Goal: Information Seeking & Learning: Learn about a topic

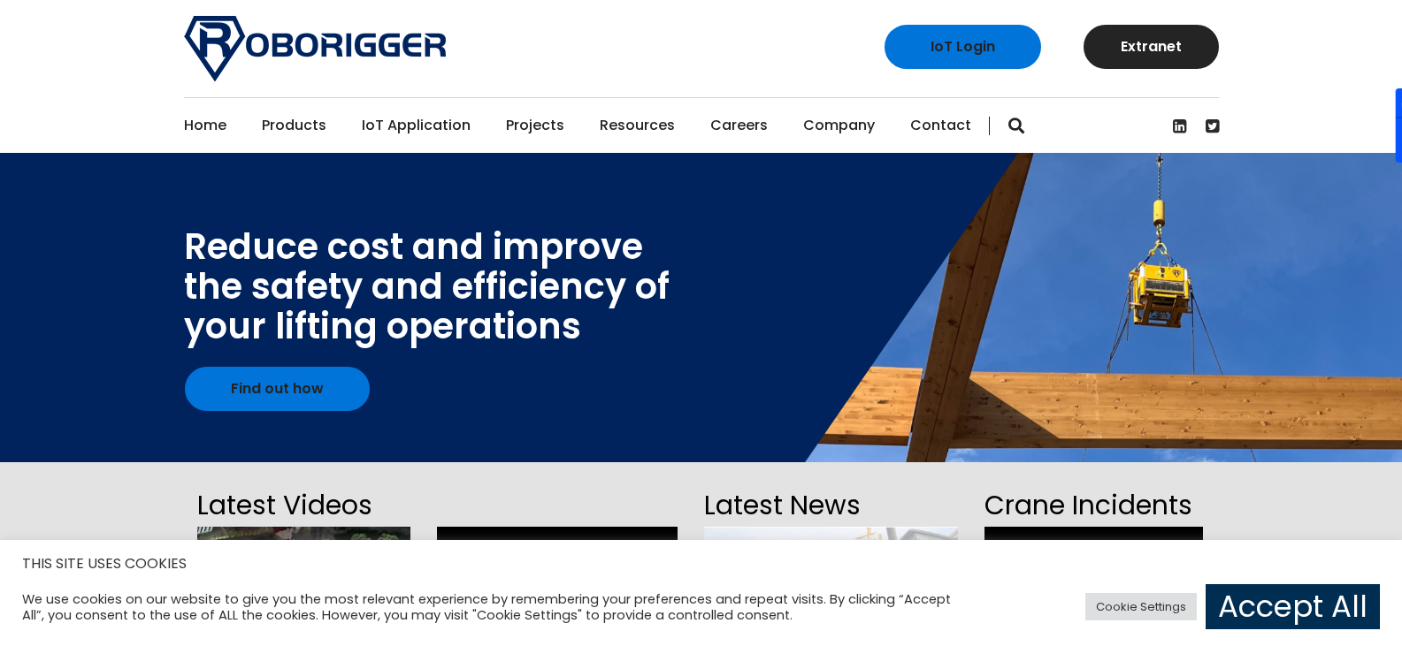
click at [1292, 596] on link "Accept All" at bounding box center [1292, 606] width 174 height 45
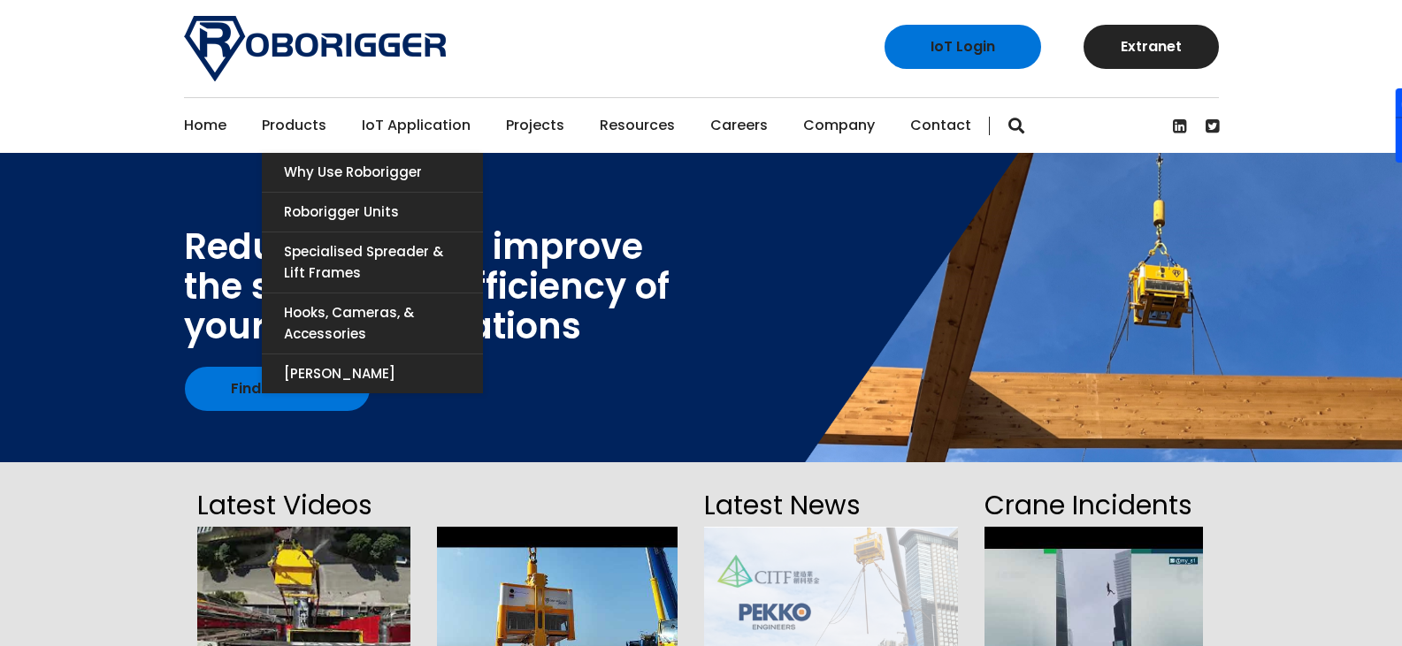
click at [316, 134] on link "Products" at bounding box center [294, 125] width 65 height 55
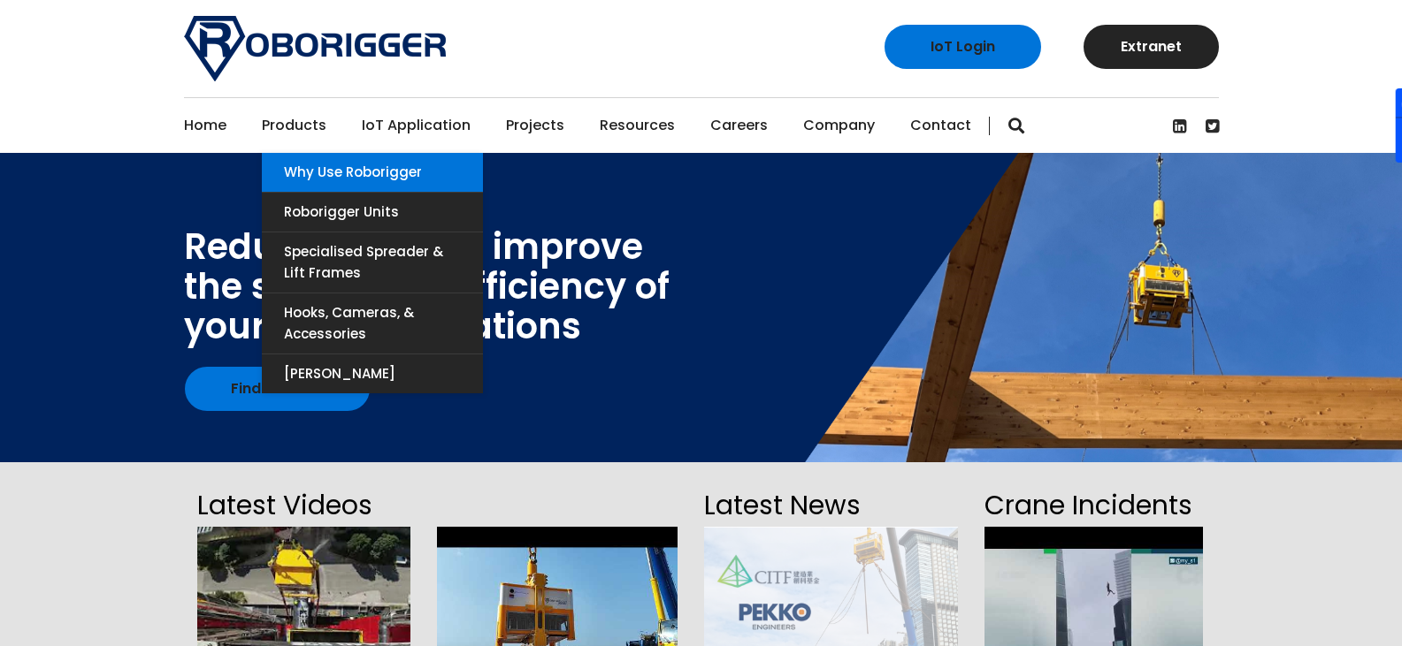
click at [338, 180] on link "Why use Roborigger" at bounding box center [372, 172] width 221 height 39
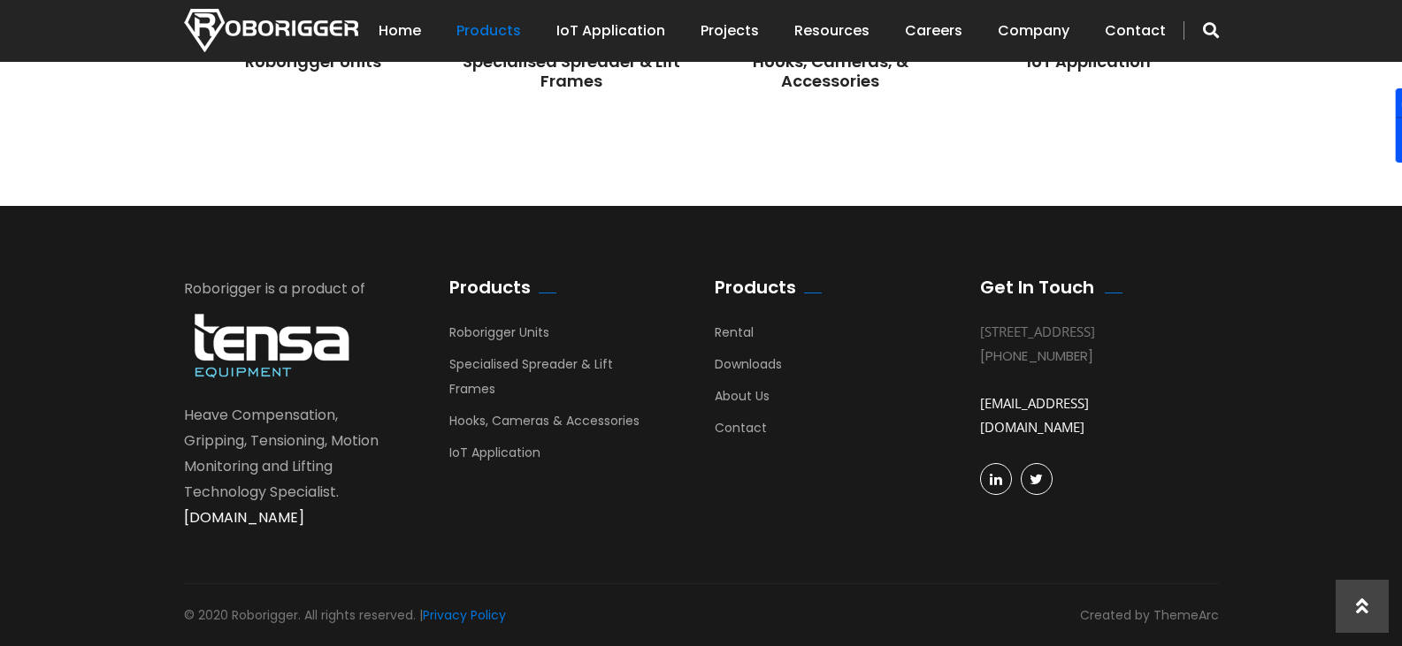
scroll to position [1735, 0]
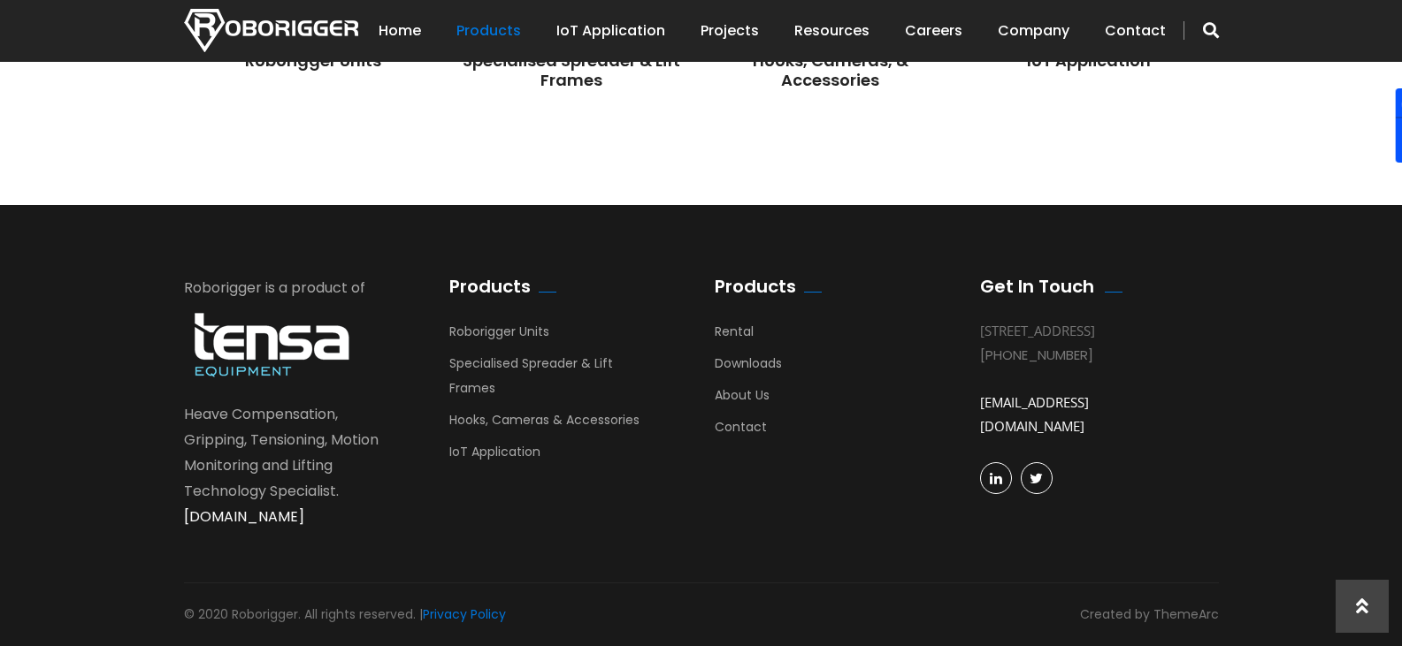
click at [274, 333] on img at bounding box center [271, 345] width 175 height 80
click at [271, 363] on img at bounding box center [271, 345] width 175 height 80
drag, startPoint x: 234, startPoint y: 612, endPoint x: 299, endPoint y: 609, distance: 64.6
click at [299, 609] on div "© 2020 Roborigger. All rights reserved. | Privacy Policy" at bounding box center [345, 615] width 322 height 24
copy div "Roborigger"
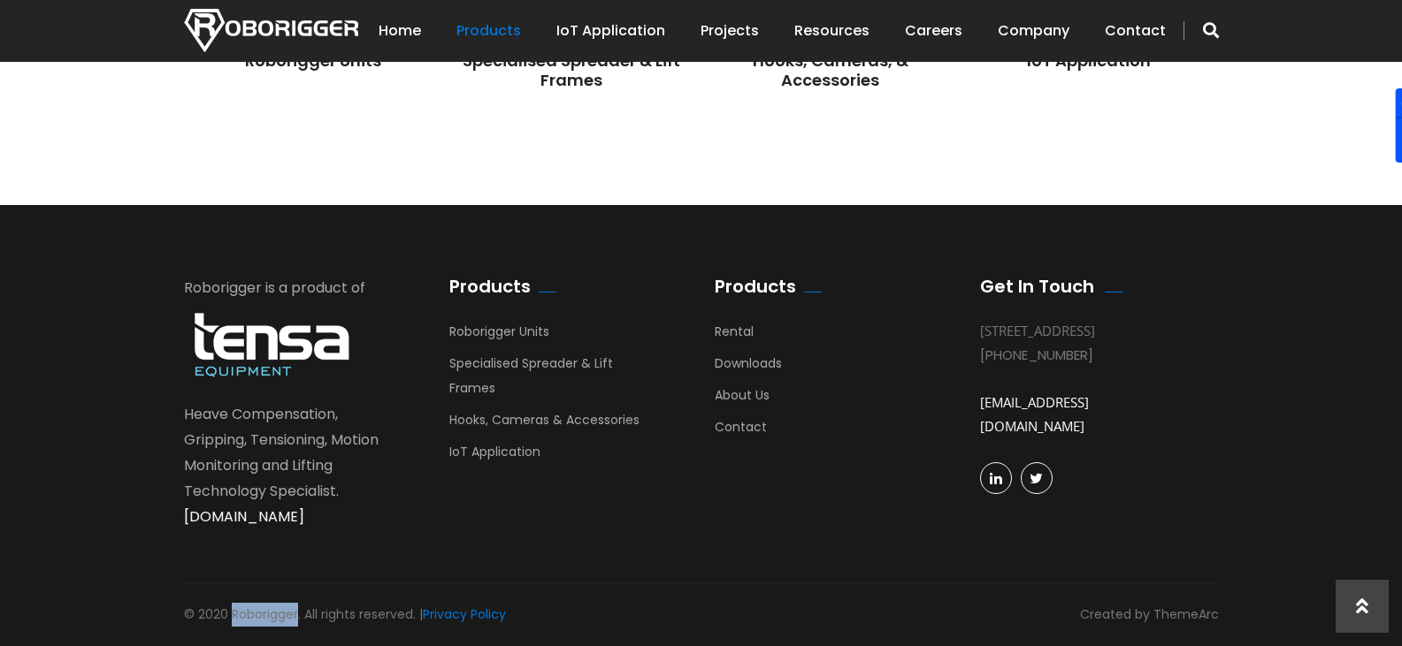
drag, startPoint x: 1137, startPoint y: 378, endPoint x: 1006, endPoint y: 382, distance: 130.9
click at [1006, 367] on div "[PHONE_NUMBER]" at bounding box center [1086, 355] width 212 height 24
copy div "8 9488 4500"
